Goal: Transaction & Acquisition: Obtain resource

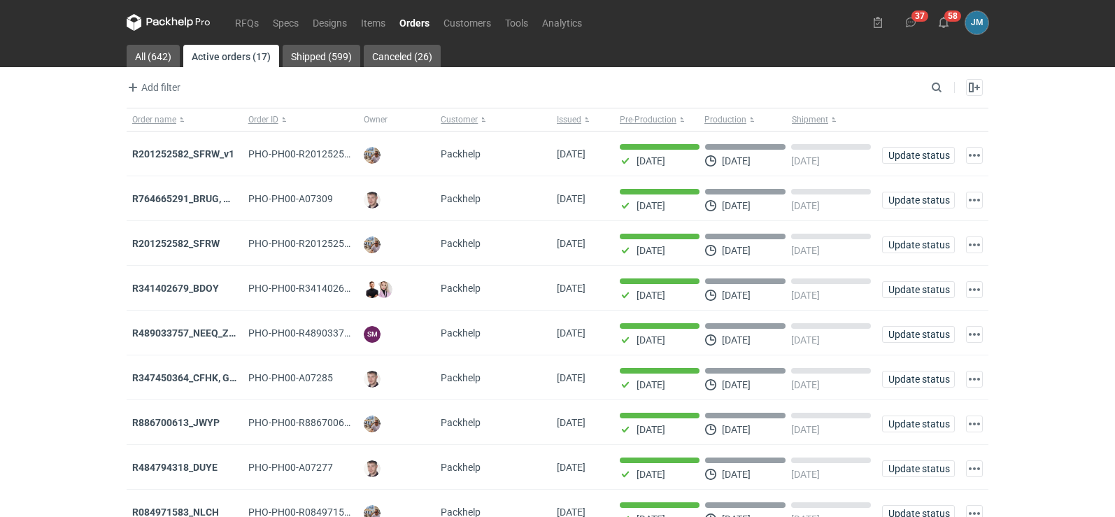
click at [154, 20] on icon at bounding box center [156, 22] width 18 height 8
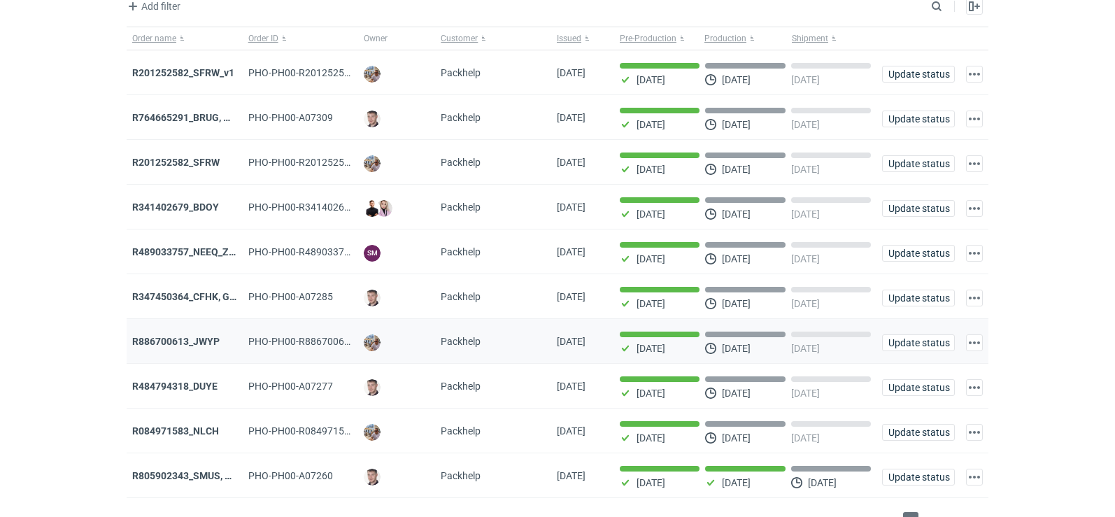
scroll to position [114, 0]
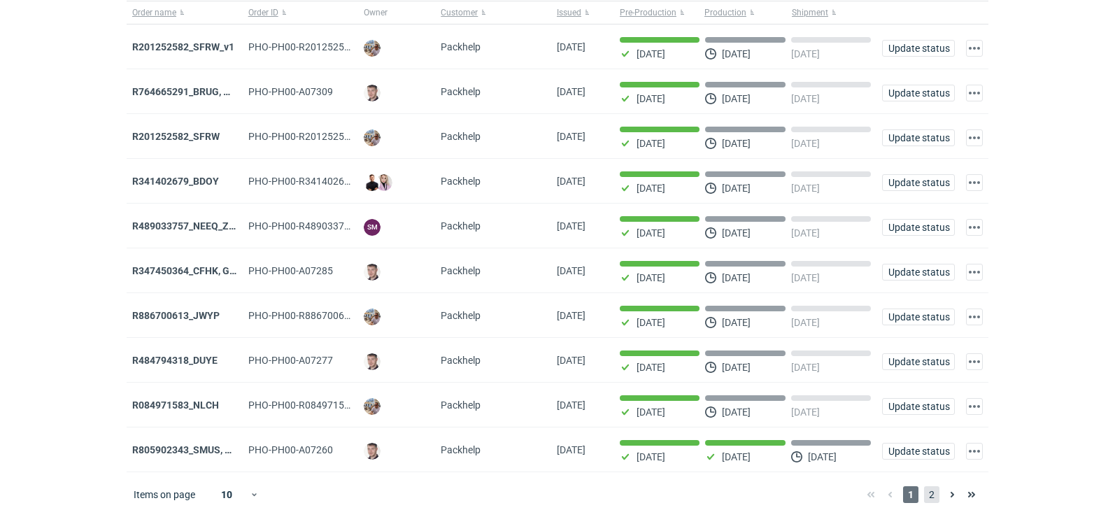
click at [930, 497] on span "2" at bounding box center [931, 494] width 15 height 17
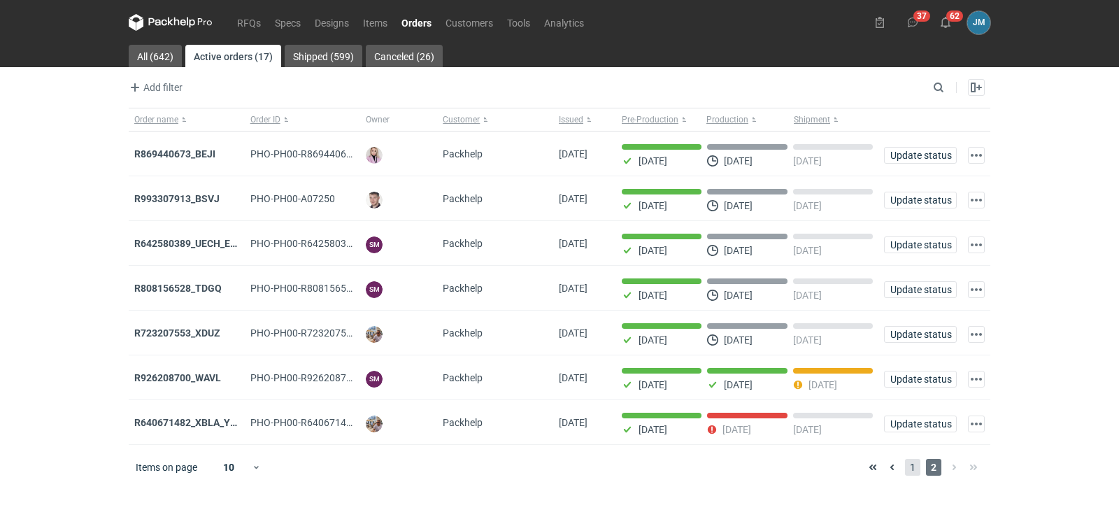
click at [907, 472] on span "1" at bounding box center [912, 467] width 15 height 17
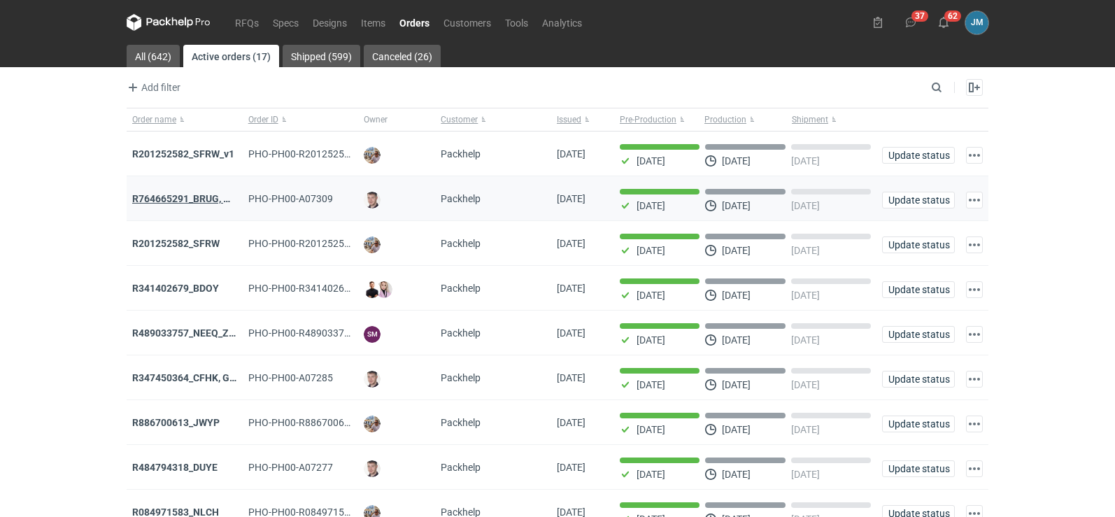
click at [176, 197] on strong "R764665291_BRUG, HPRK" at bounding box center [190, 198] width 117 height 11
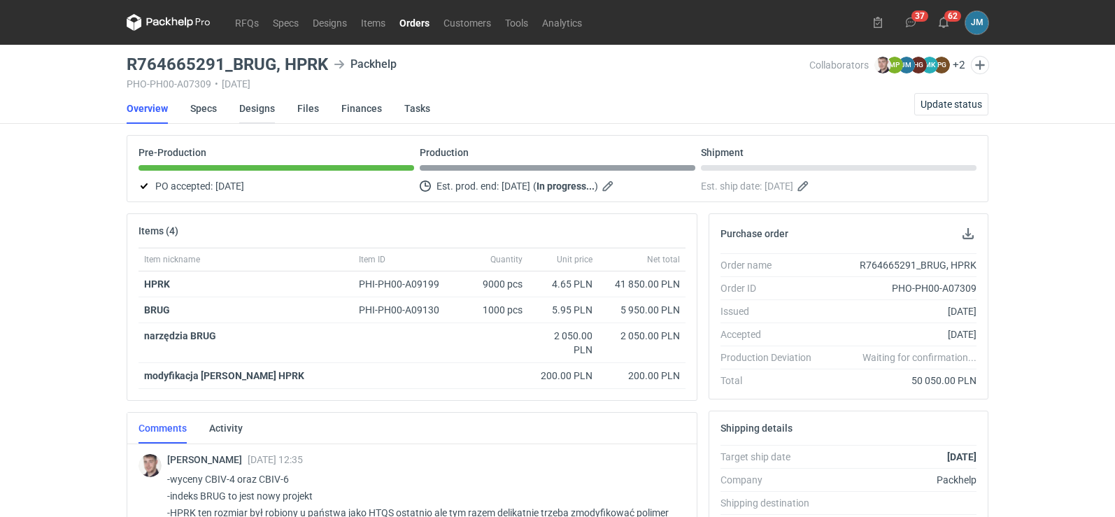
click at [248, 118] on link "Designs" at bounding box center [257, 108] width 36 height 31
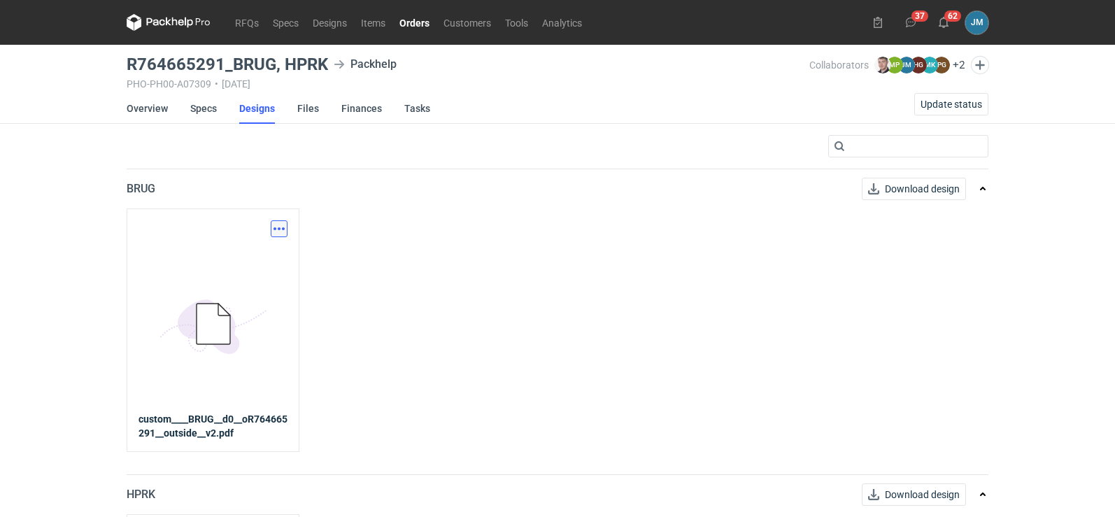
click at [271, 229] on button "button" at bounding box center [279, 228] width 17 height 17
click at [253, 250] on link "Download design part" at bounding box center [217, 259] width 129 height 22
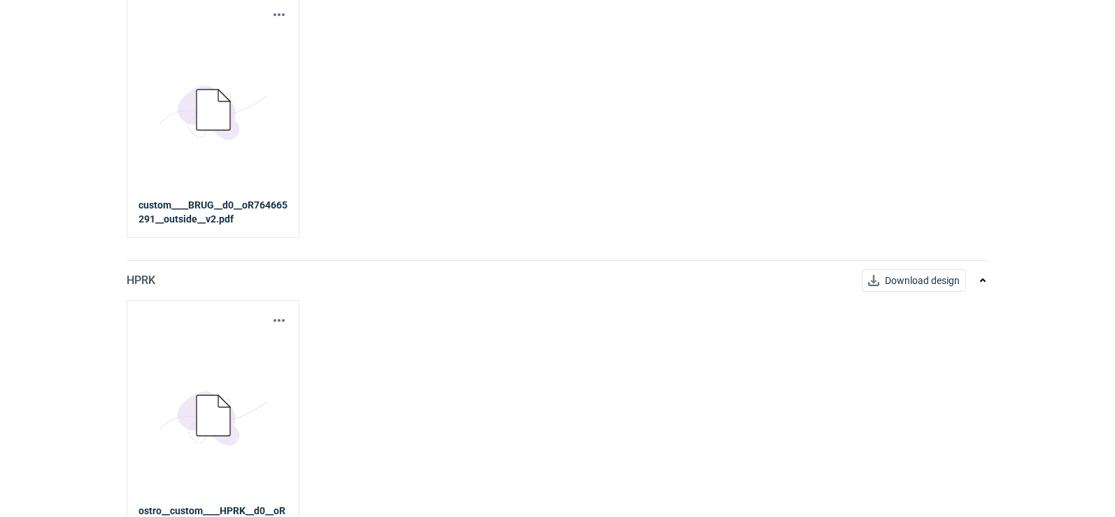
scroll to position [241, 0]
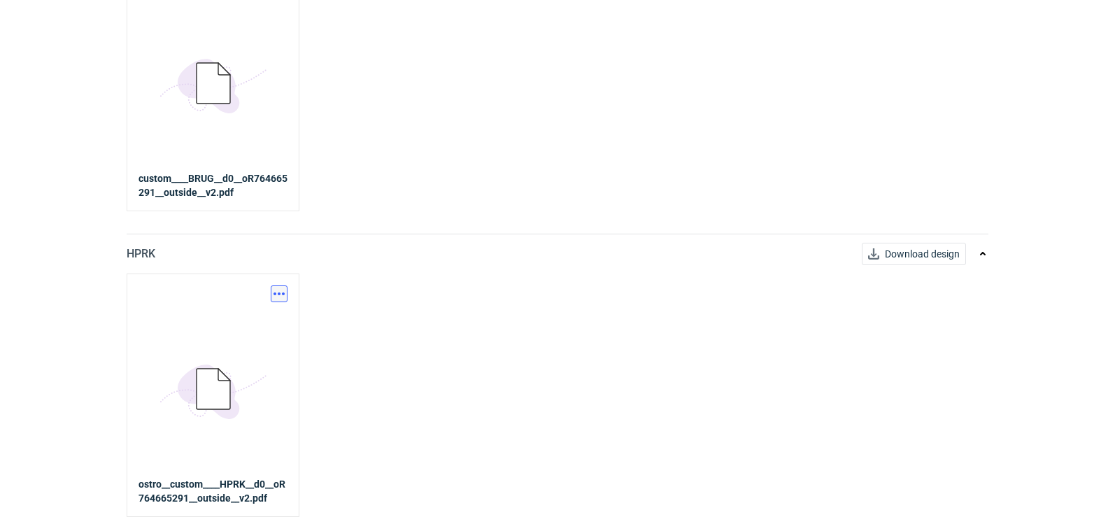
click at [278, 295] on button "button" at bounding box center [279, 293] width 17 height 17
click at [248, 327] on link "Download design part" at bounding box center [217, 324] width 129 height 22
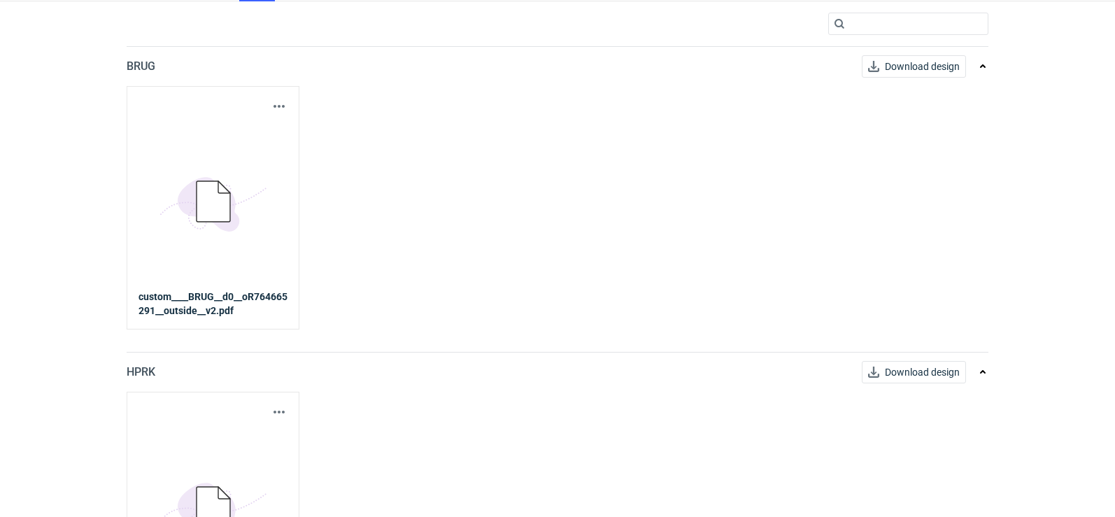
scroll to position [0, 0]
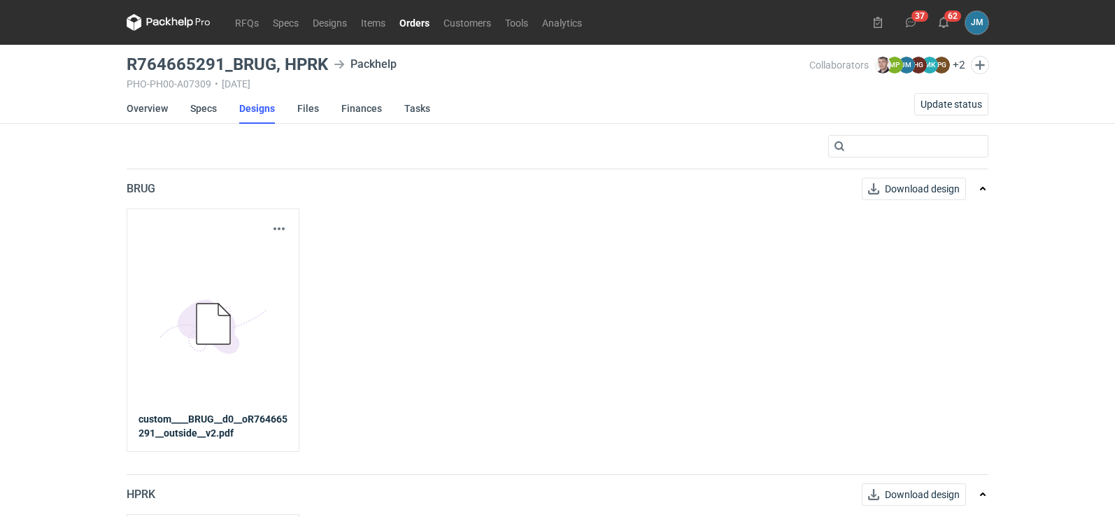
click at [181, 22] on icon at bounding box center [181, 23] width 6 height 6
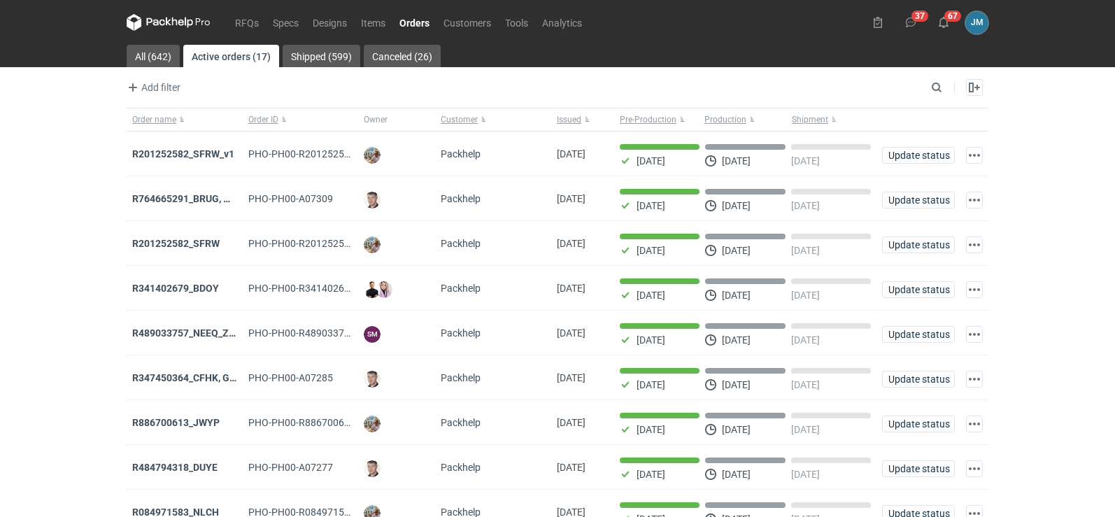
click at [158, 28] on icon at bounding box center [169, 22] width 84 height 17
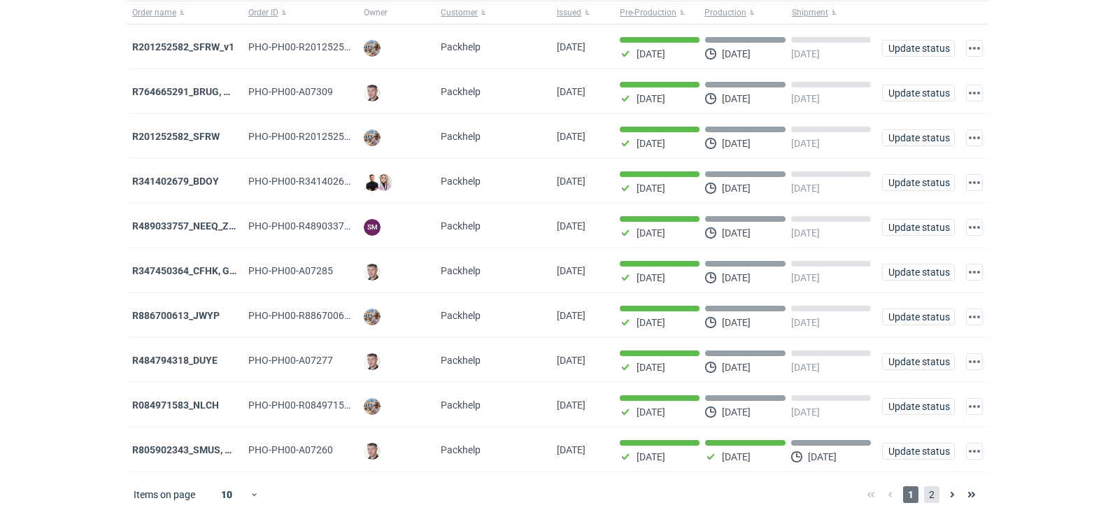
click at [930, 499] on span "2" at bounding box center [931, 494] width 15 height 17
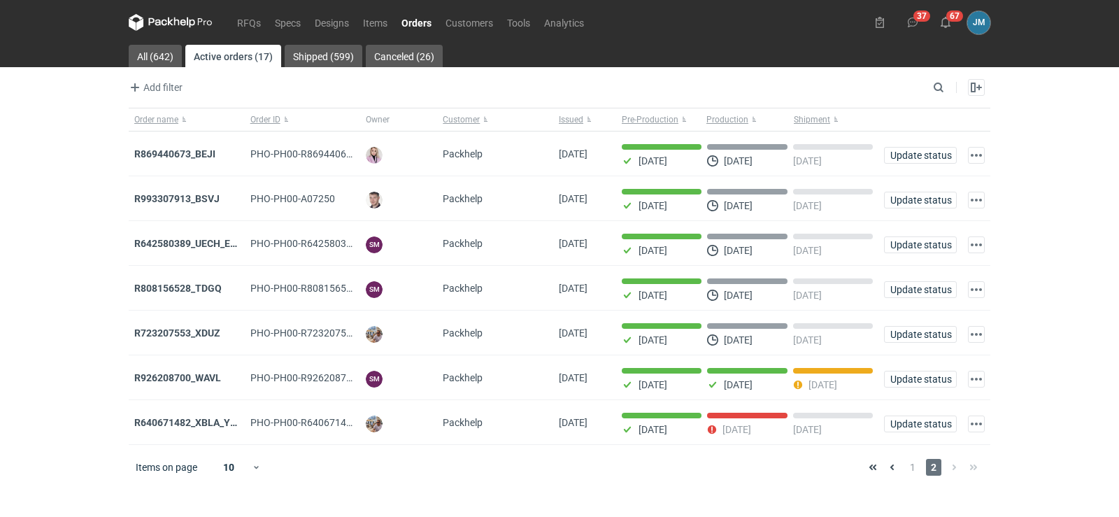
click at [187, 26] on icon at bounding box center [171, 22] width 84 height 17
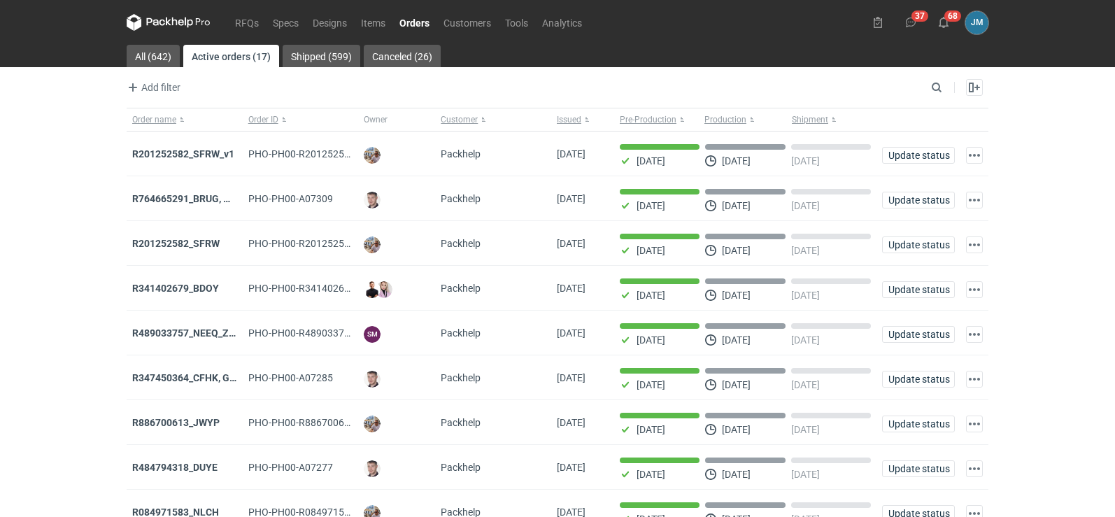
click at [196, 34] on nav "RFQs Specs Designs Items Orders Customers Tools Analytics" at bounding box center [358, 22] width 462 height 45
click at [192, 25] on icon at bounding box center [169, 22] width 84 height 17
